Goal: Transaction & Acquisition: Purchase product/service

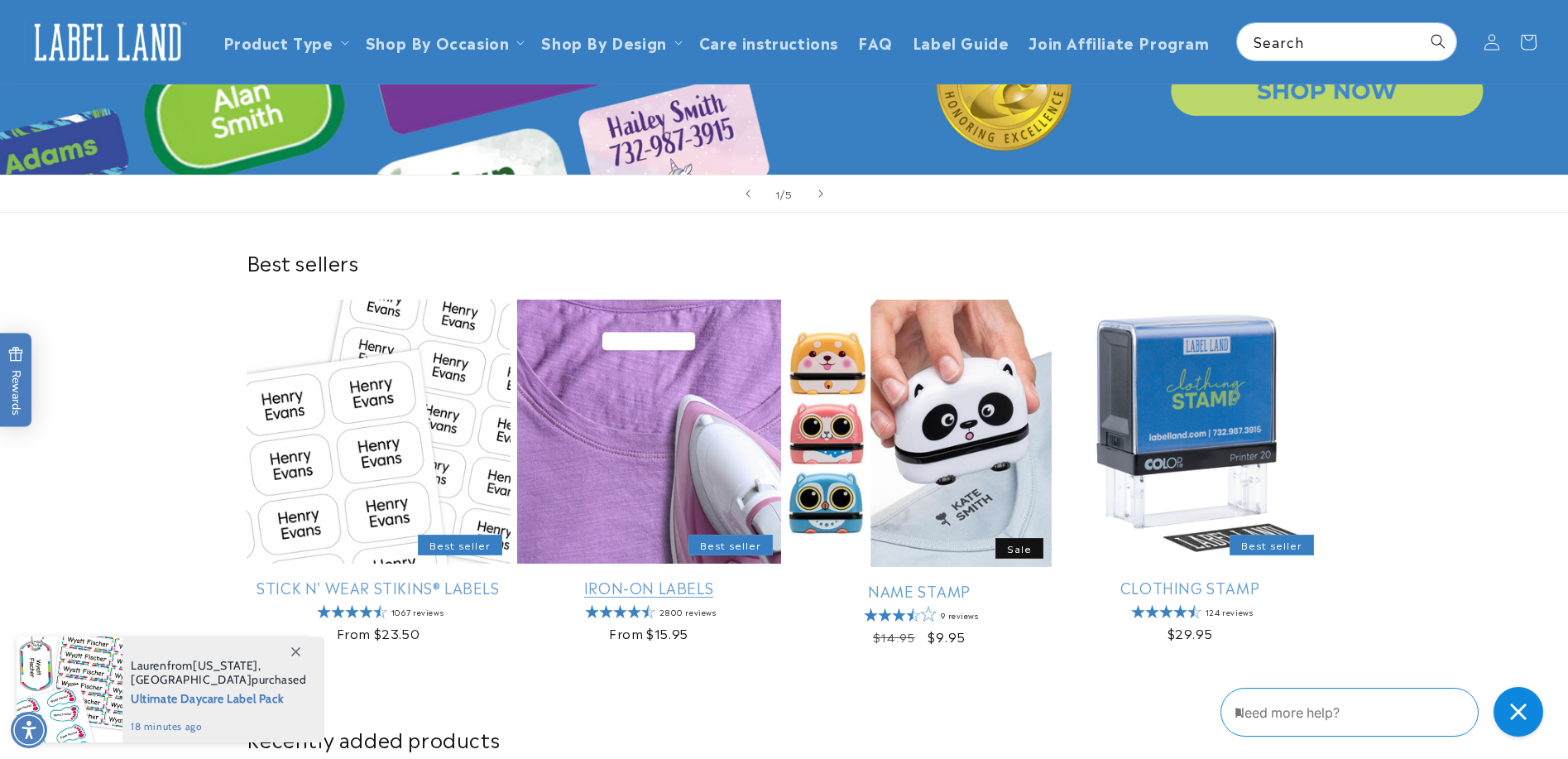
scroll to position [339, 0]
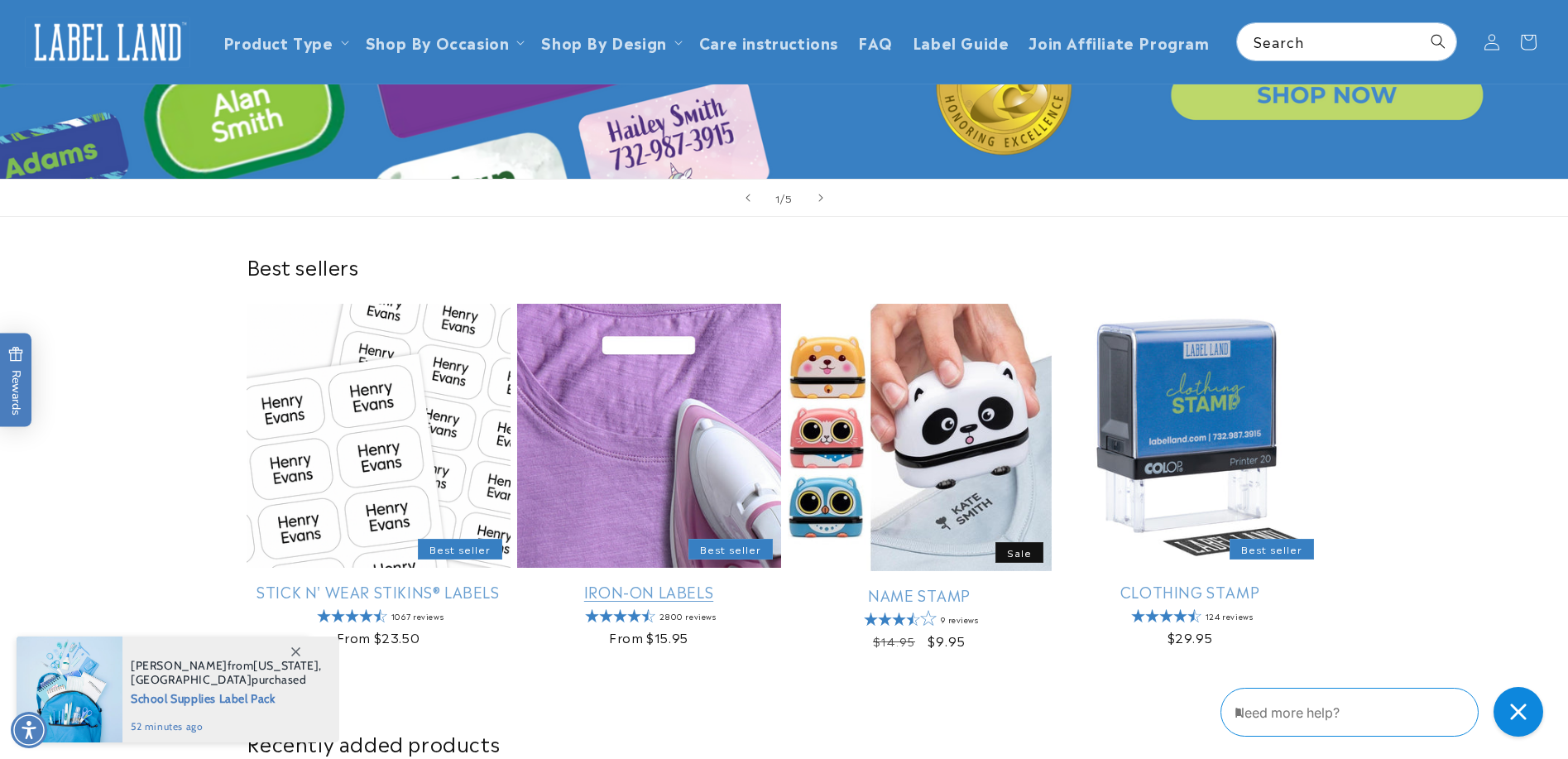
click at [621, 581] on link "Iron-On Labels" at bounding box center [649, 590] width 264 height 19
